Goal: Information Seeking & Learning: Check status

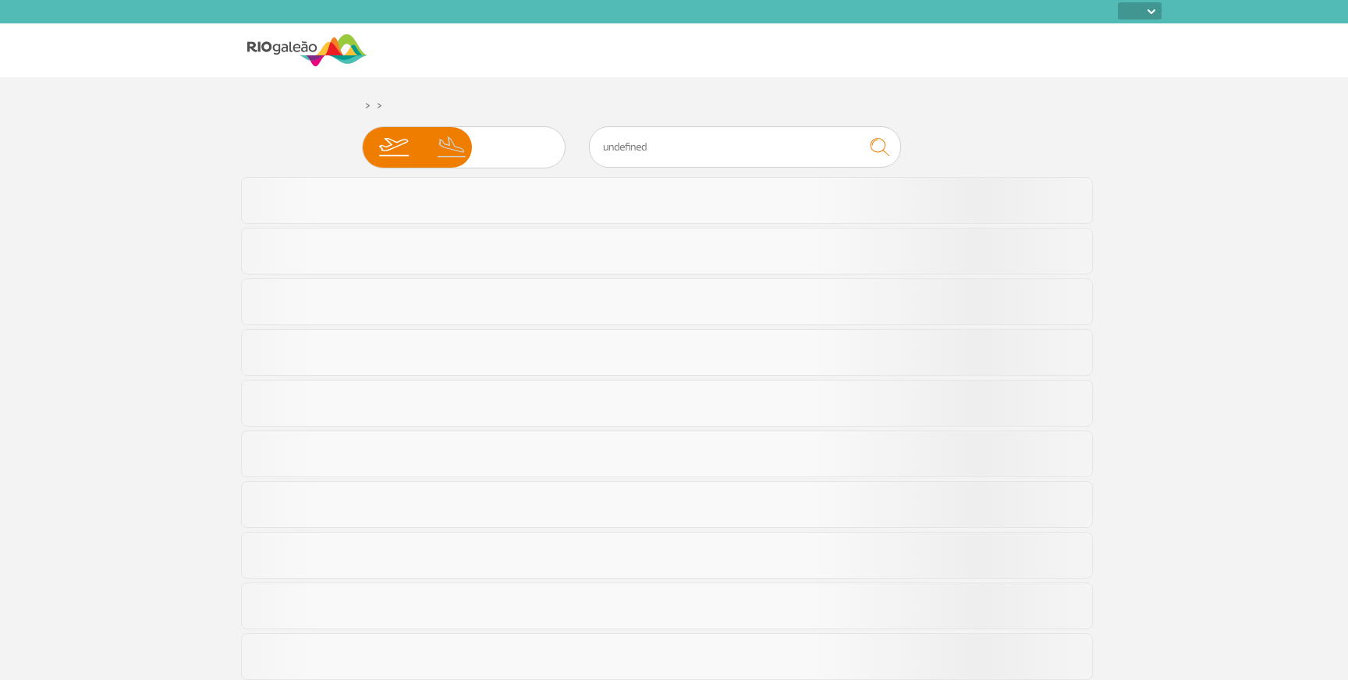
select select
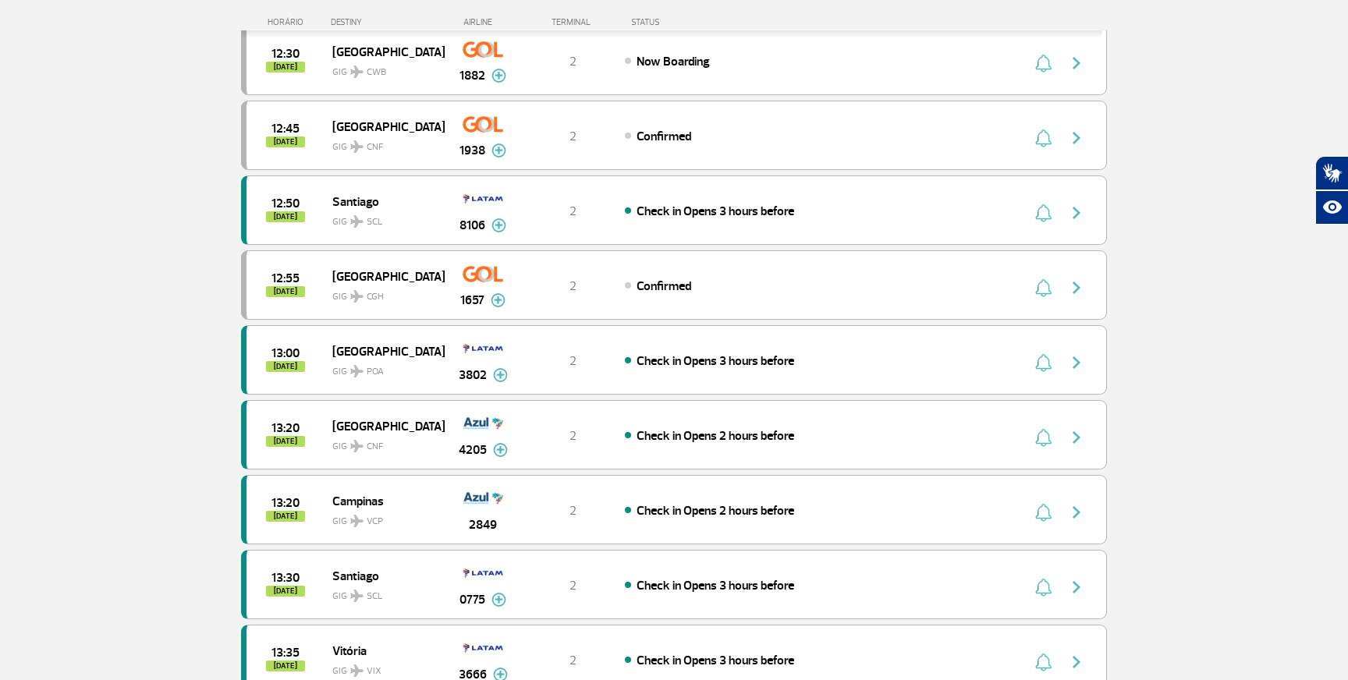
scroll to position [622, 0]
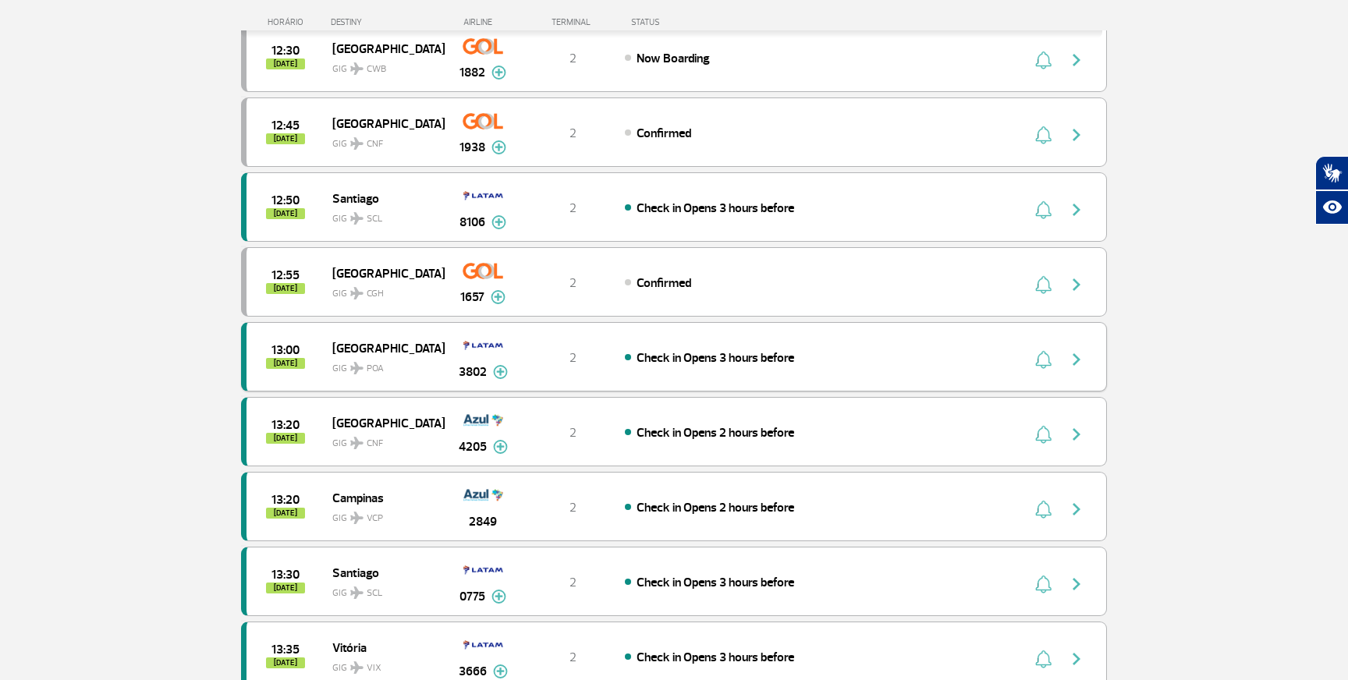
click at [1074, 360] on img "button" at bounding box center [1076, 359] width 19 height 19
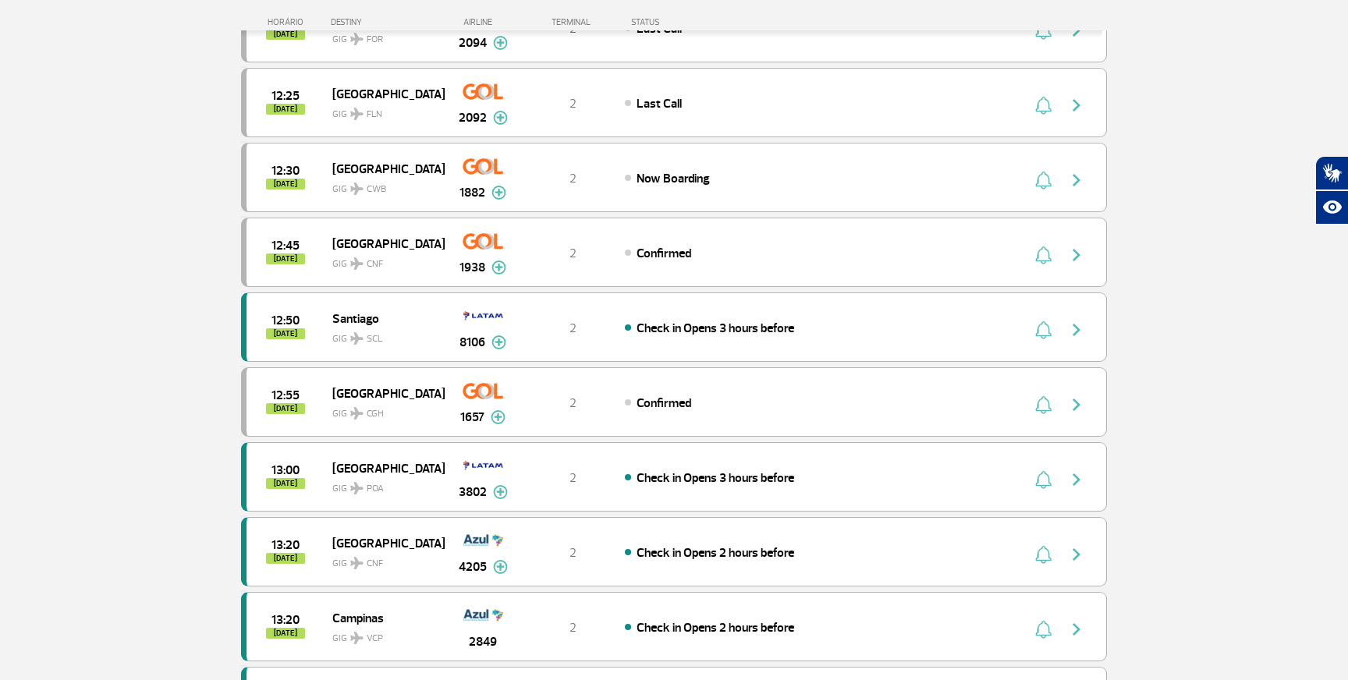
scroll to position [499, 0]
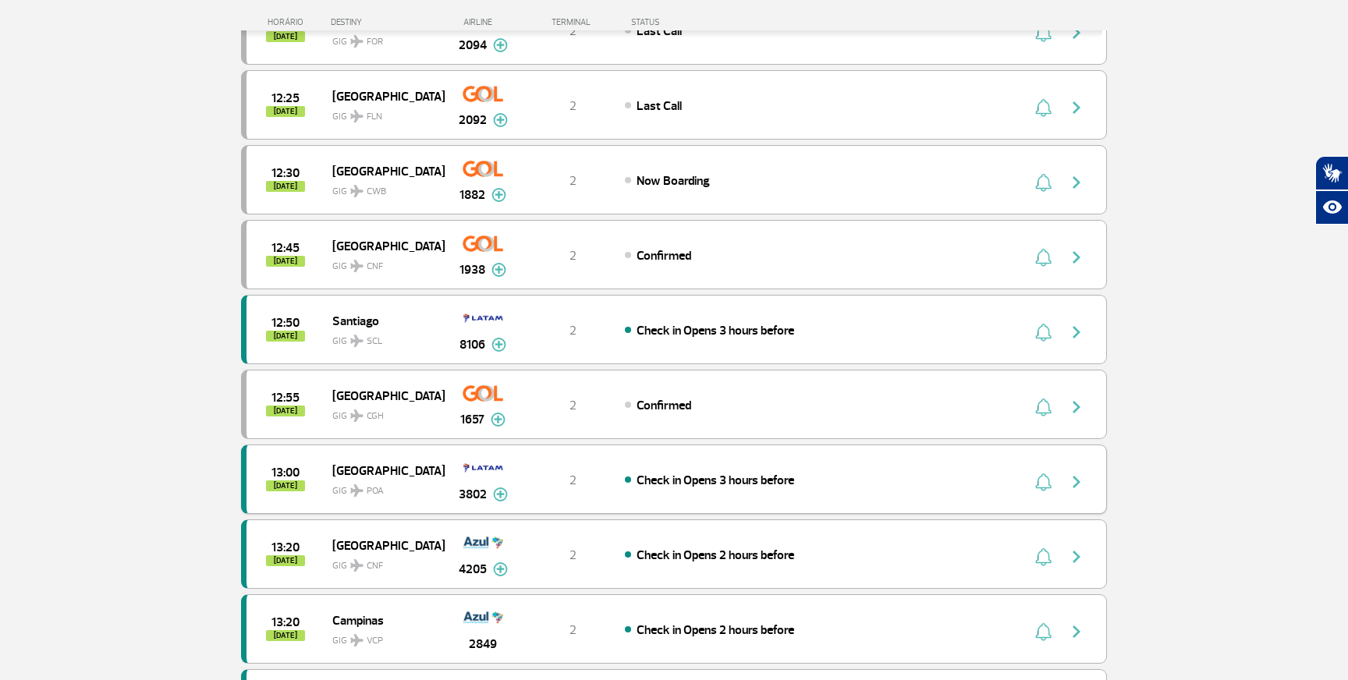
click at [499, 495] on img at bounding box center [500, 494] width 15 height 14
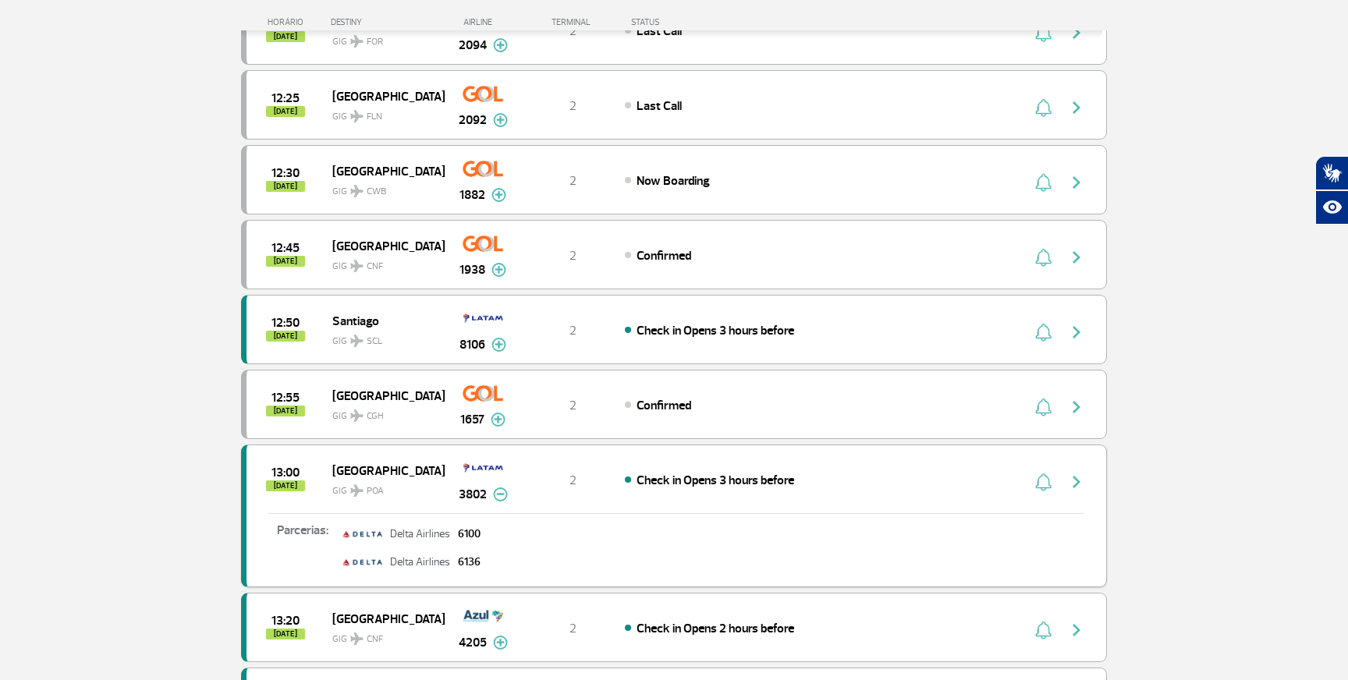
click at [500, 494] on img at bounding box center [500, 494] width 15 height 14
